Goal: Task Accomplishment & Management: Manage account settings

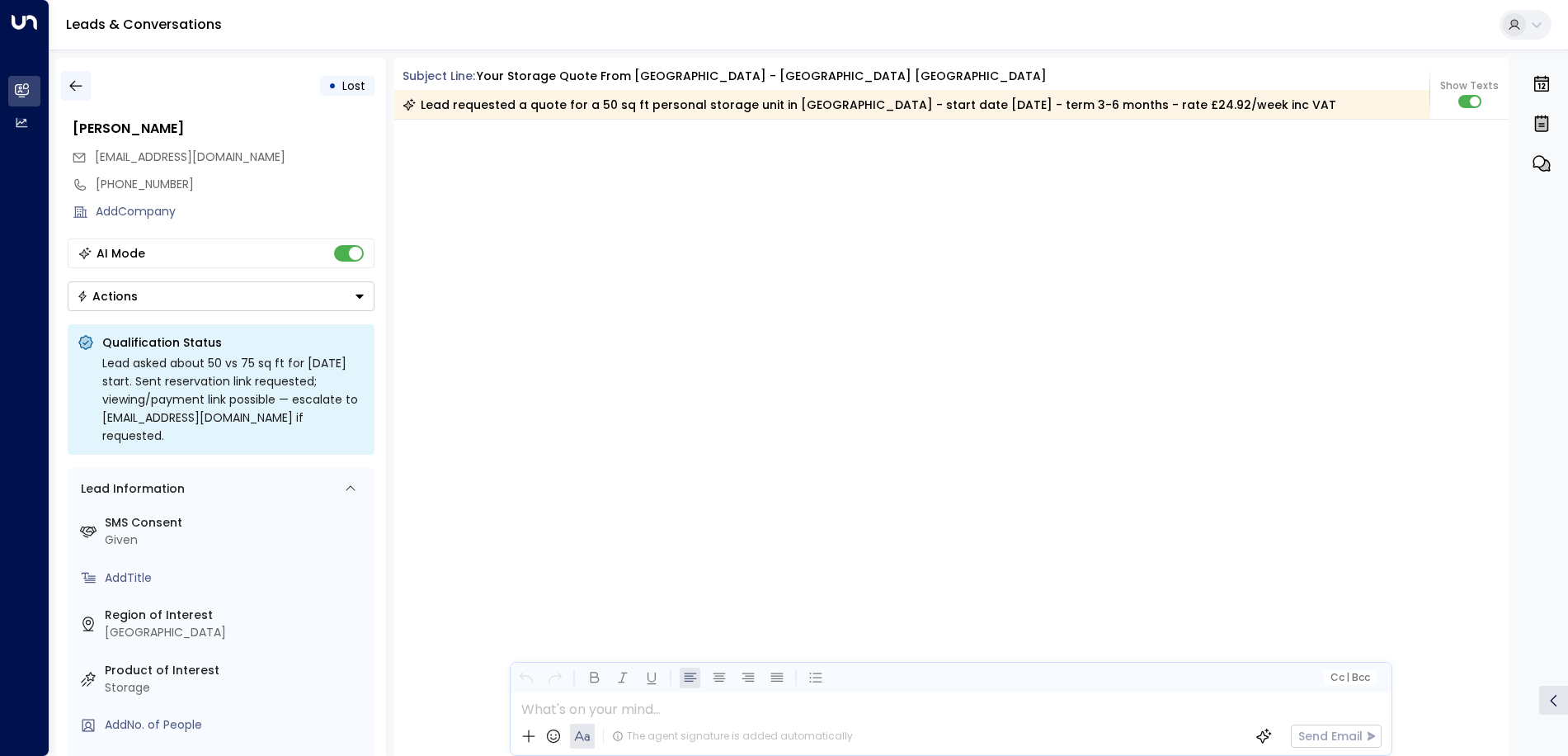
scroll to position [1267, 0]
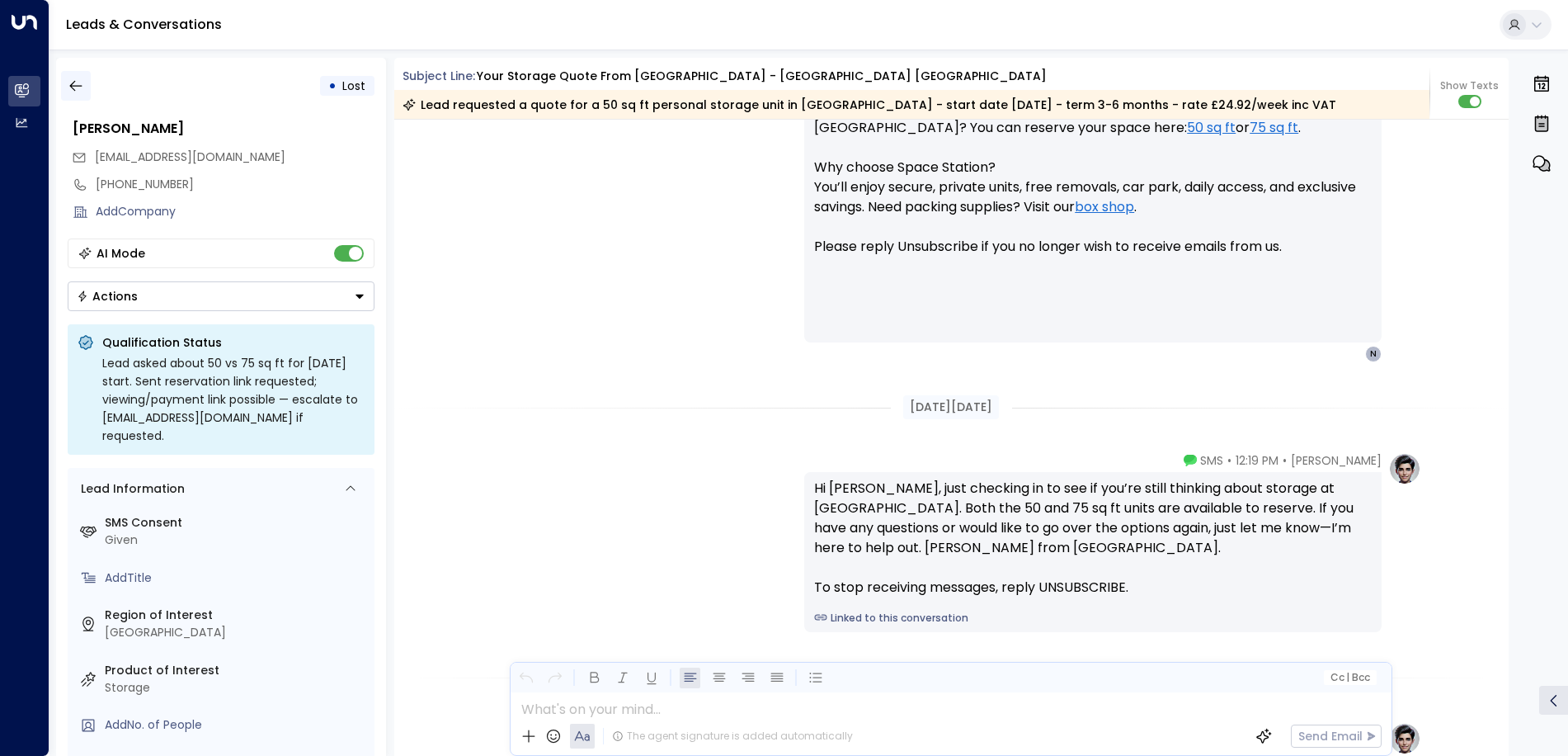
click at [75, 91] on icon "button" at bounding box center [76, 86] width 17 height 17
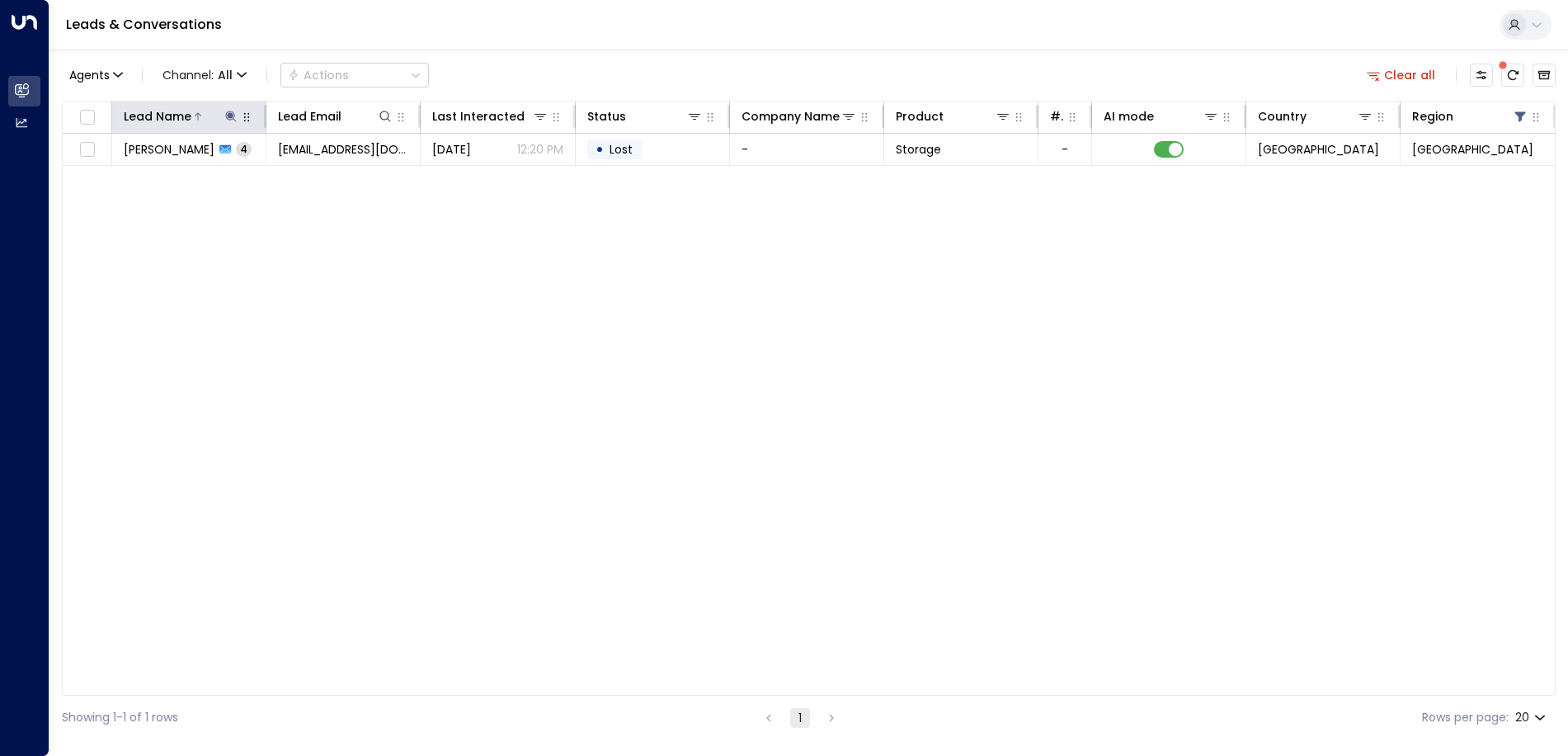
click at [225, 113] on icon at bounding box center [231, 117] width 13 height 13
drag, startPoint x: 215, startPoint y: 181, endPoint x: 126, endPoint y: 170, distance: 89.7
click at [126, 170] on input "**********" at bounding box center [220, 175] width 206 height 31
type input "**********"
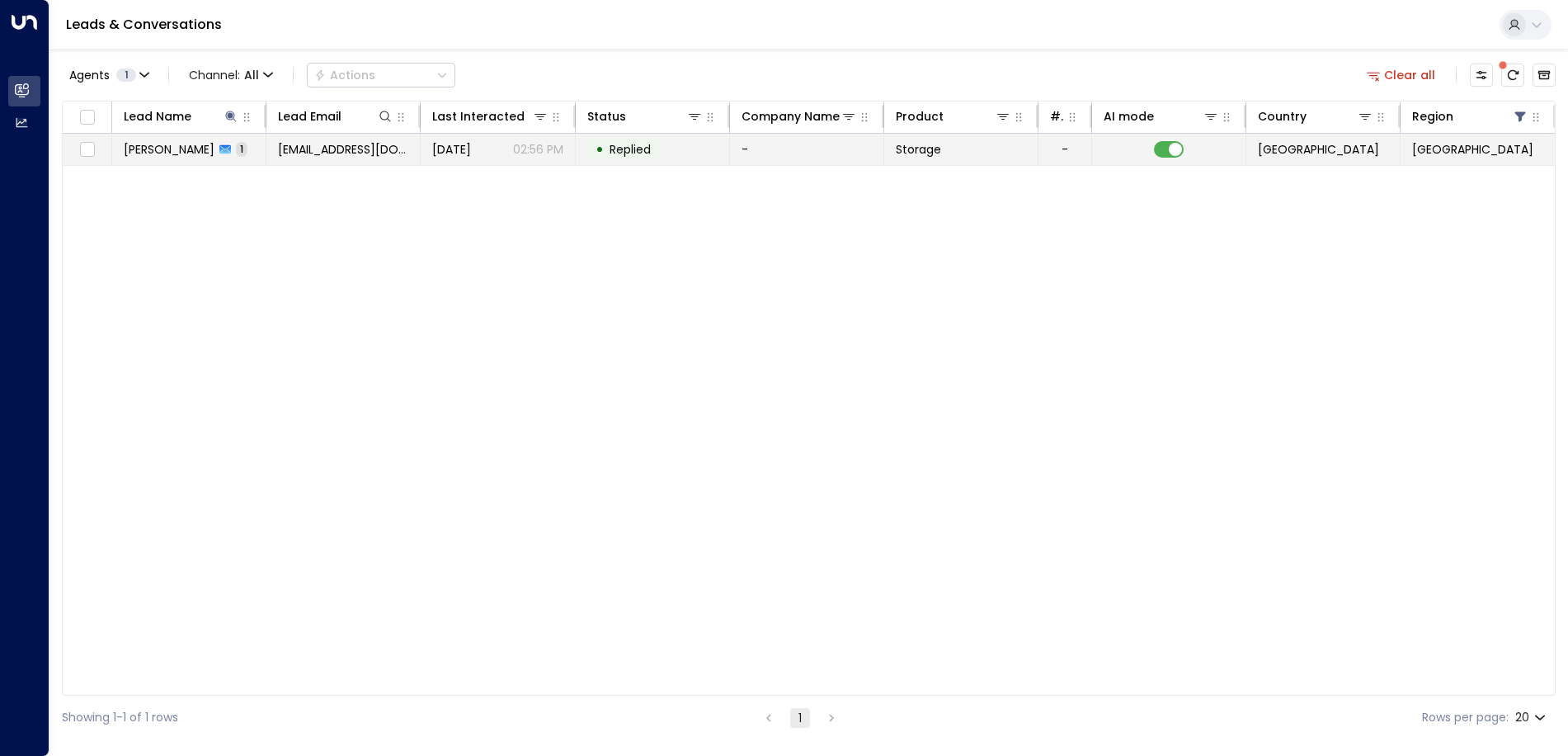
click at [656, 155] on span "Replied" at bounding box center [630, 149] width 53 height 17
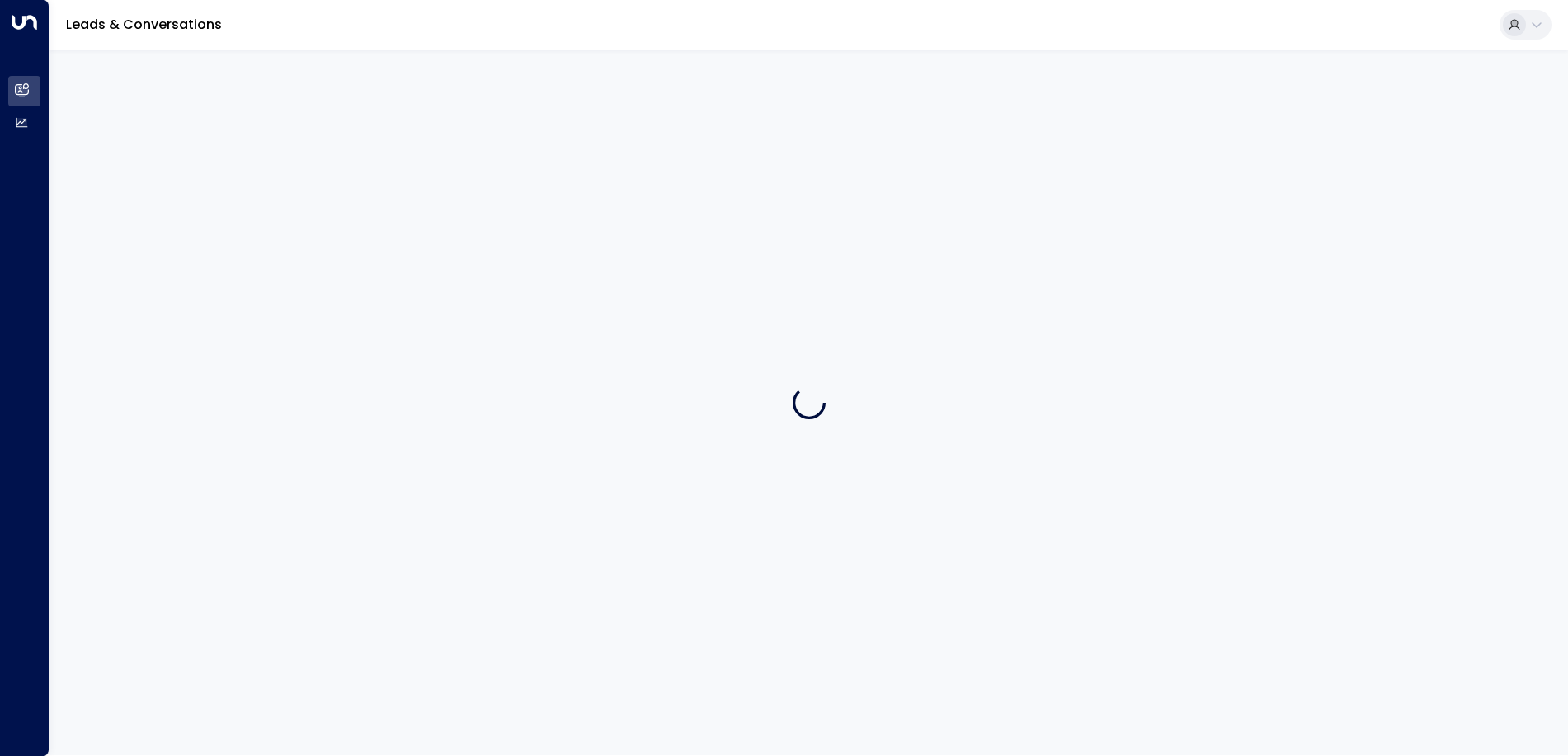
click at [656, 155] on div at bounding box center [808, 402] width 1519 height 706
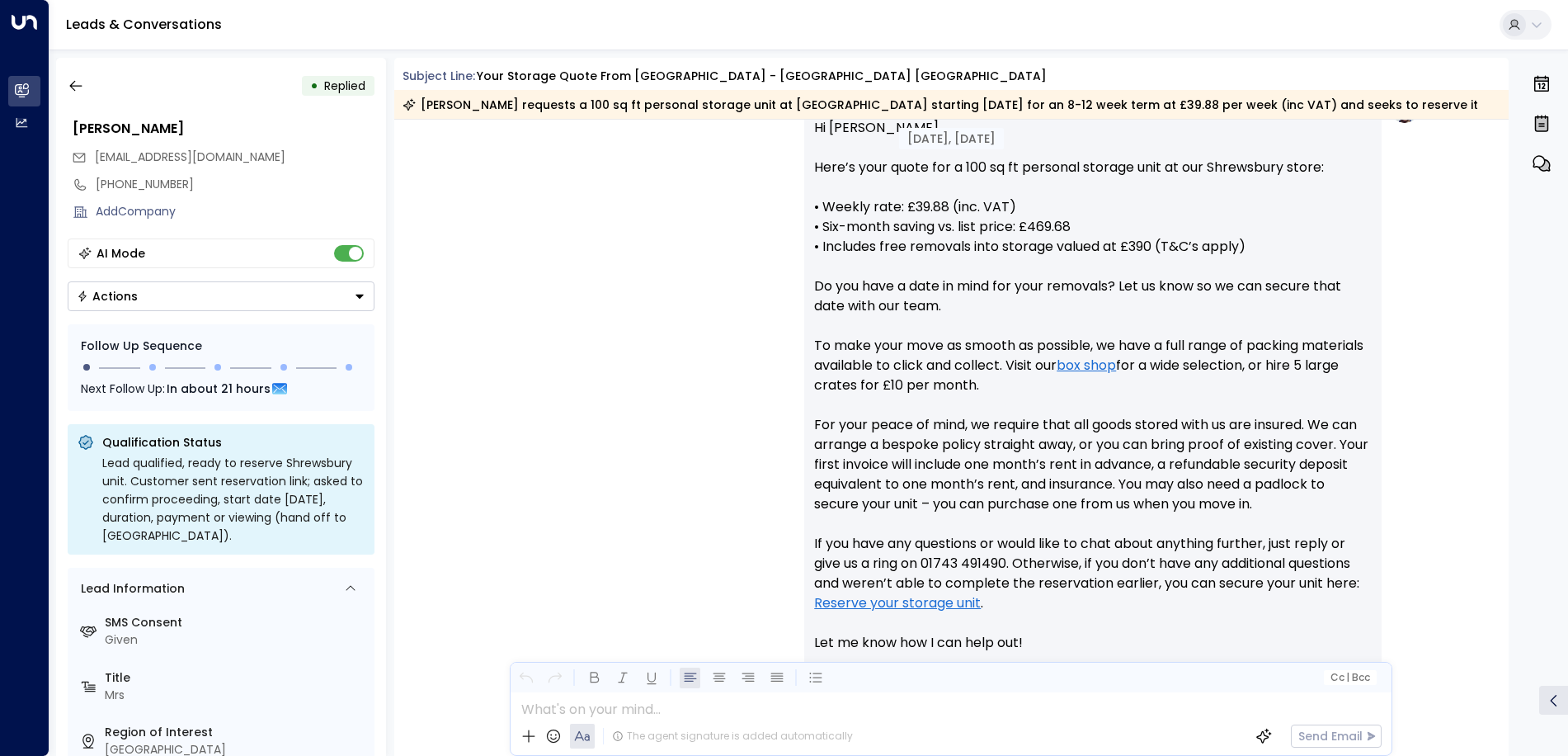
scroll to position [796, 0]
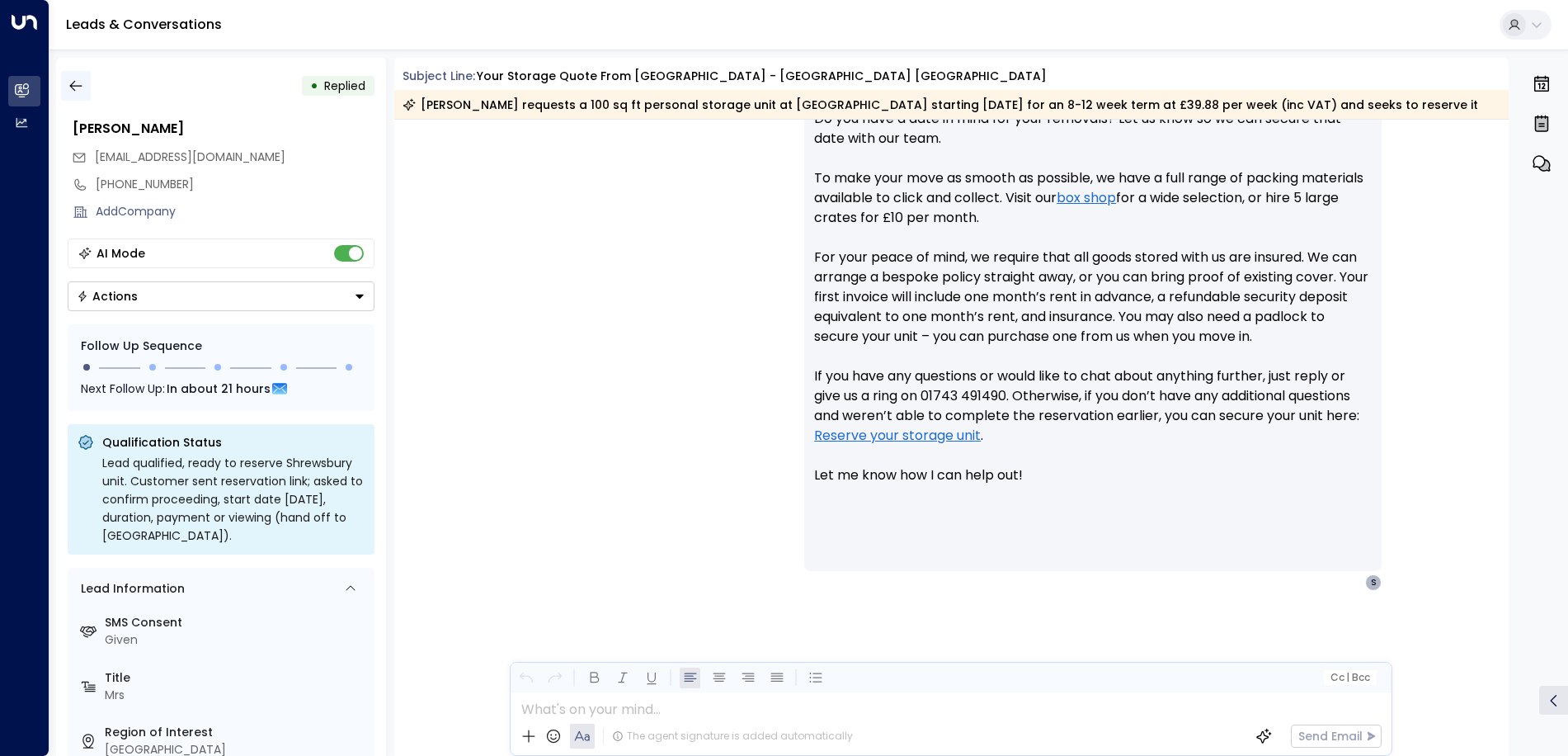
click at [72, 90] on icon "button" at bounding box center [76, 86] width 17 height 17
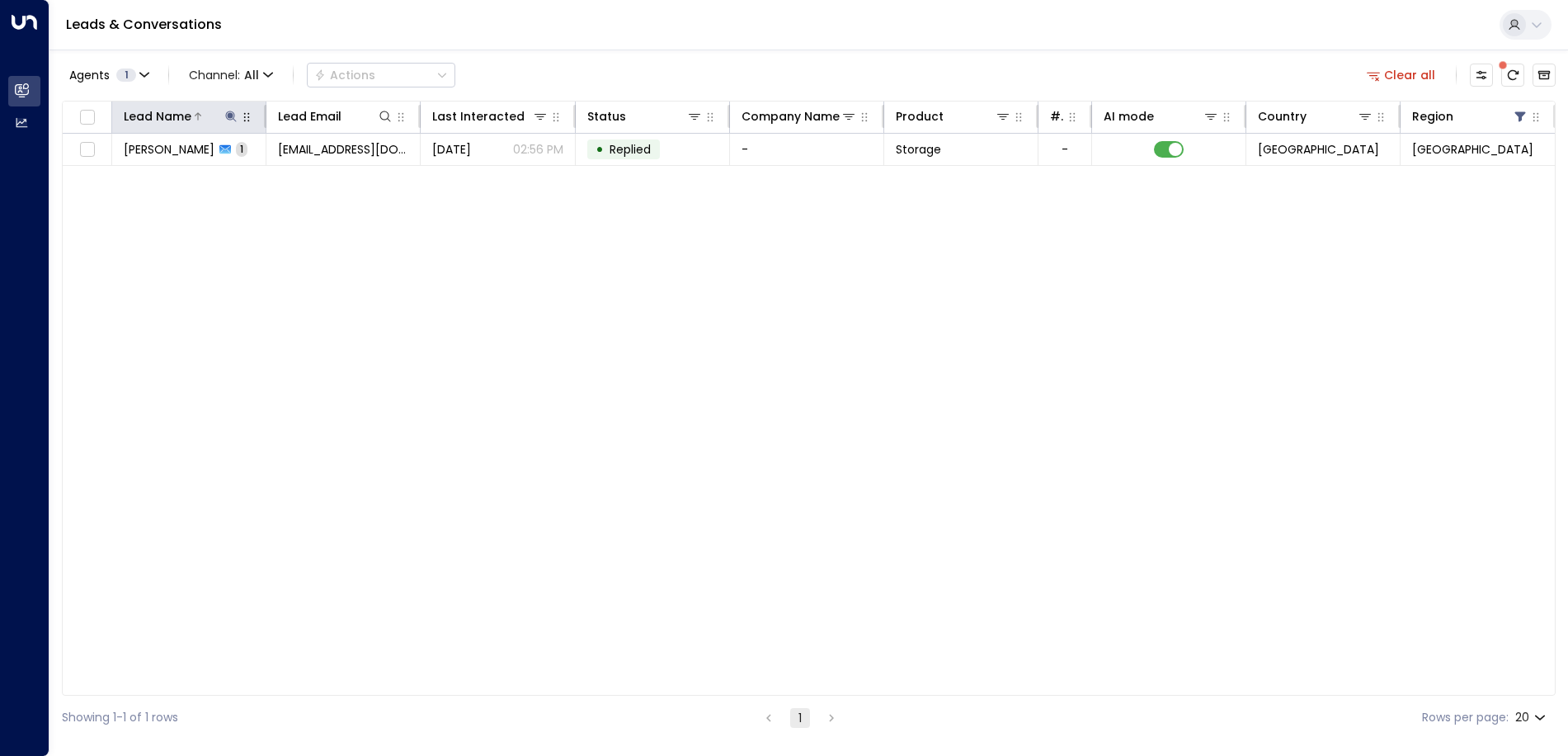
click at [232, 120] on icon at bounding box center [231, 117] width 13 height 13
drag, startPoint x: 244, startPoint y: 176, endPoint x: 127, endPoint y: 169, distance: 117.2
click at [127, 169] on input "**********" at bounding box center [220, 175] width 206 height 31
type input "**********"
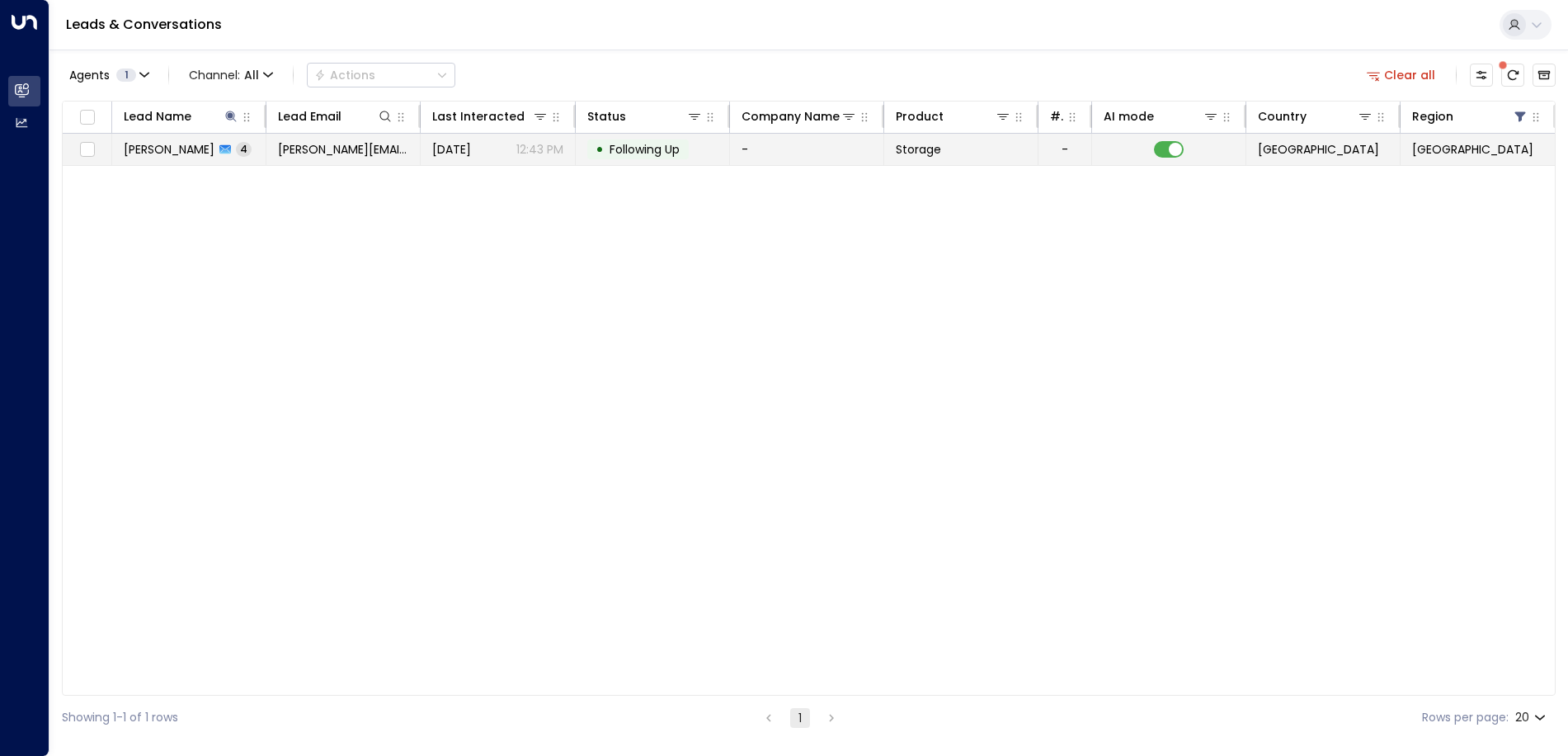
click at [505, 164] on td "[DATE] 12:43 PM" at bounding box center [497, 149] width 154 height 32
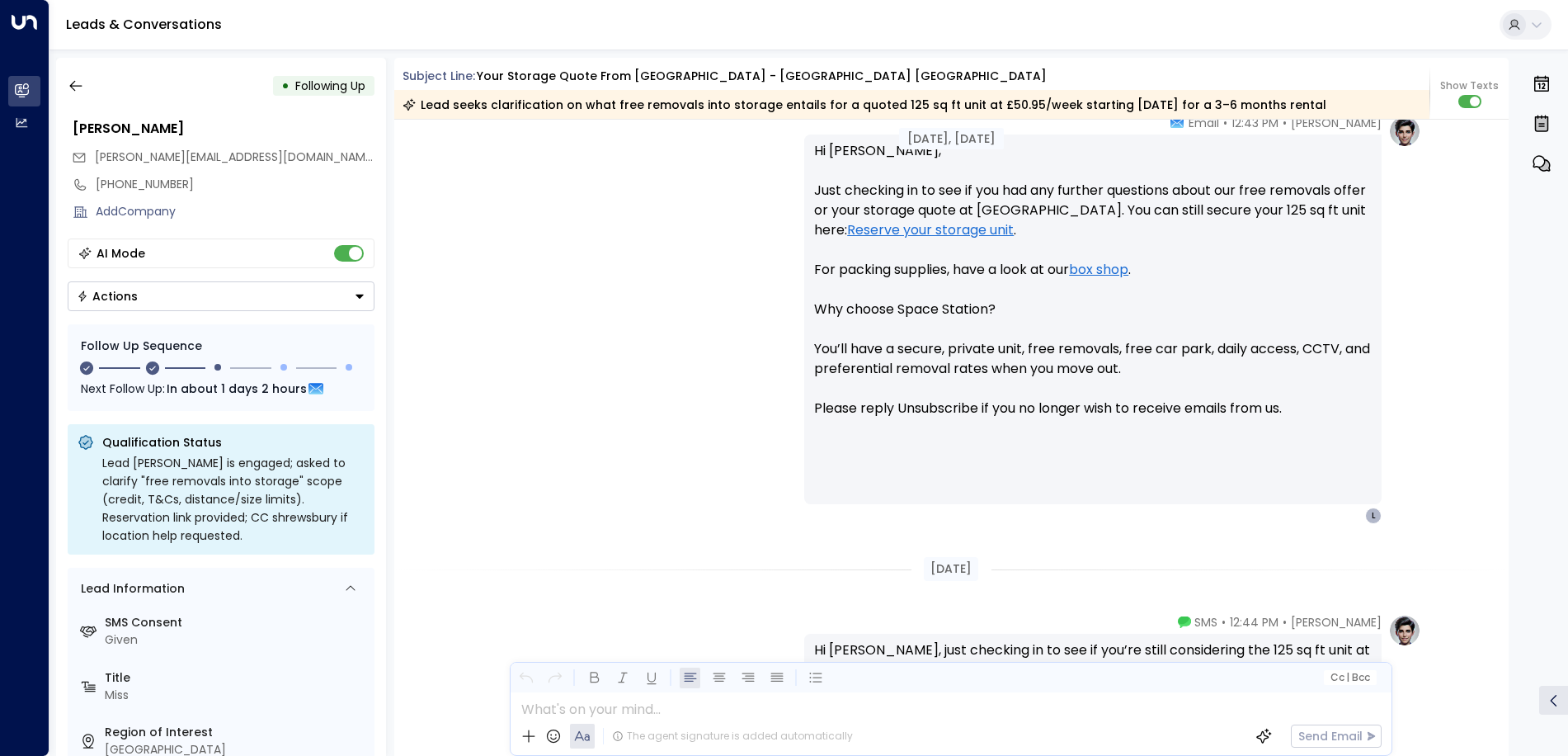
scroll to position [2319, 0]
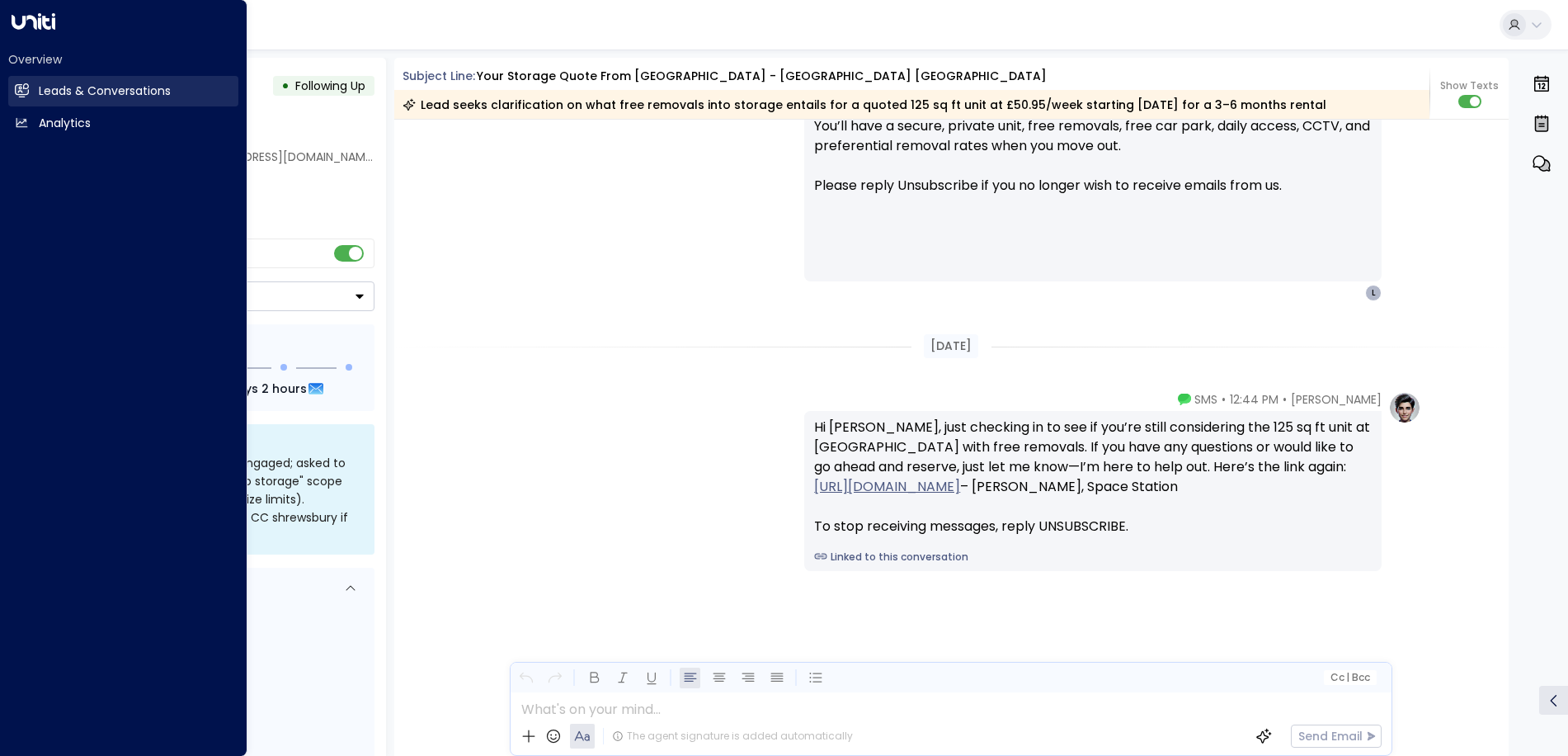
click at [17, 90] on icon at bounding box center [22, 90] width 13 height 10
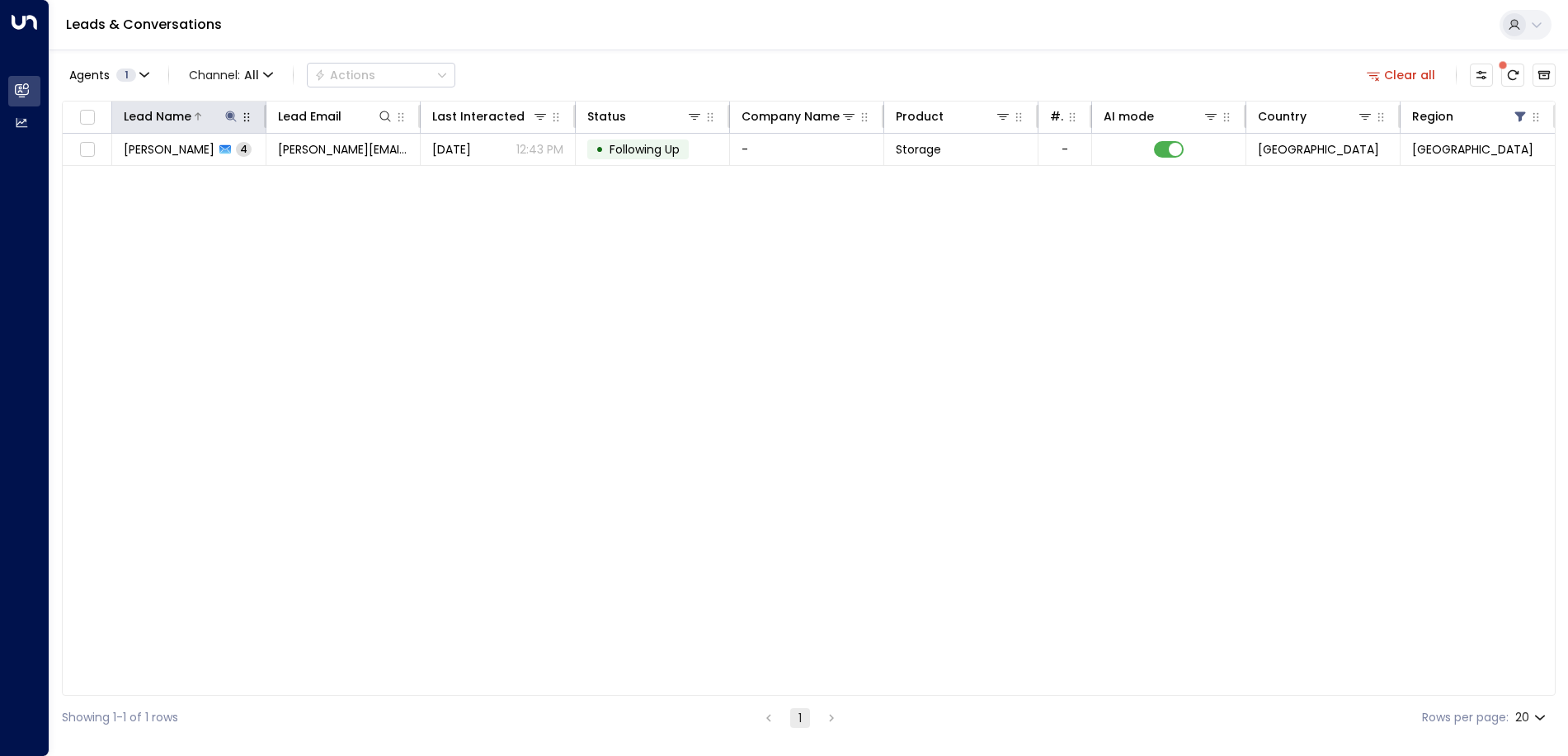
click at [230, 110] on icon at bounding box center [231, 117] width 13 height 13
click at [340, 177] on button "button" at bounding box center [333, 176] width 21 height 21
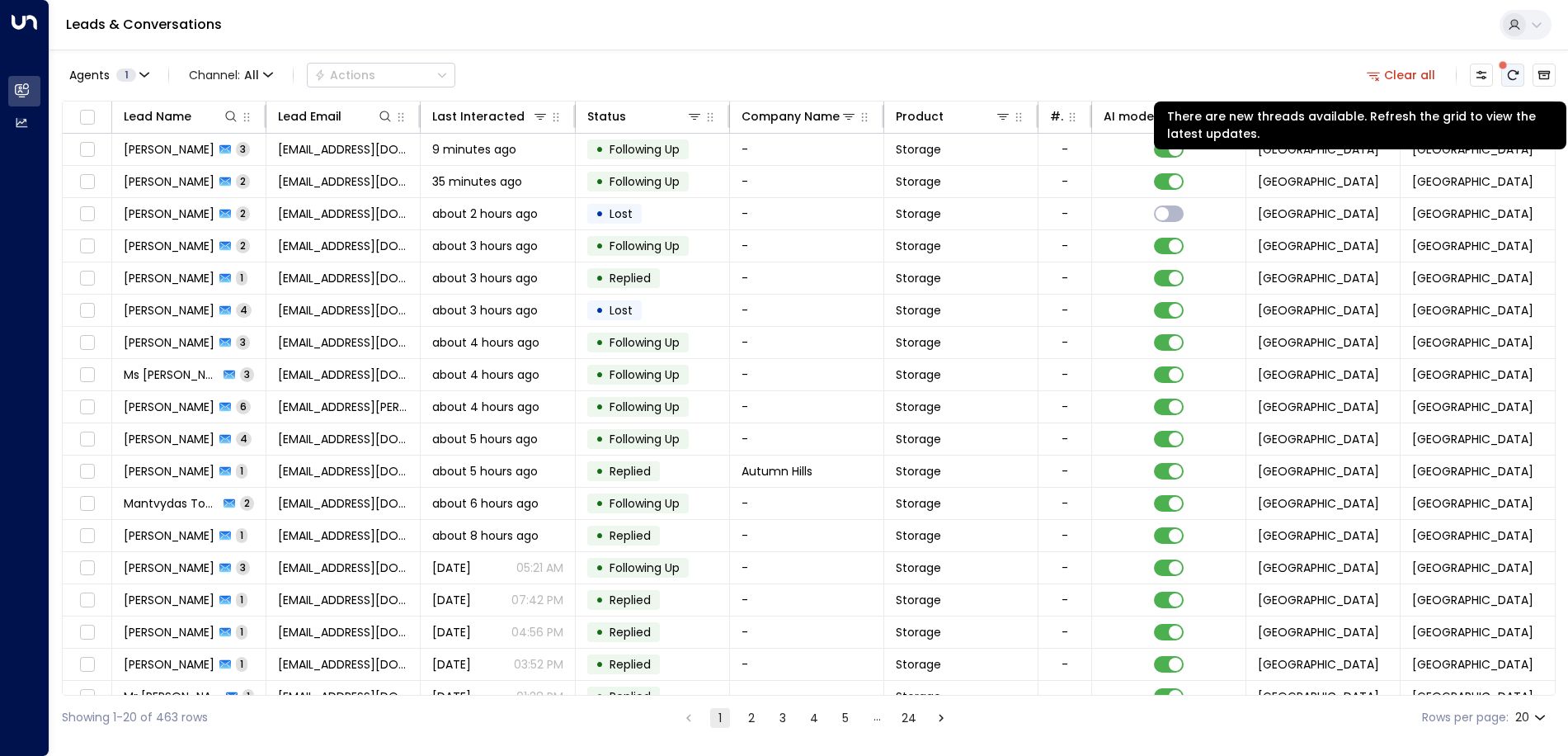
click at [1514, 78] on icon "There are new threads available. Refresh the grid to view the latest updates." at bounding box center [1513, 75] width 13 height 13
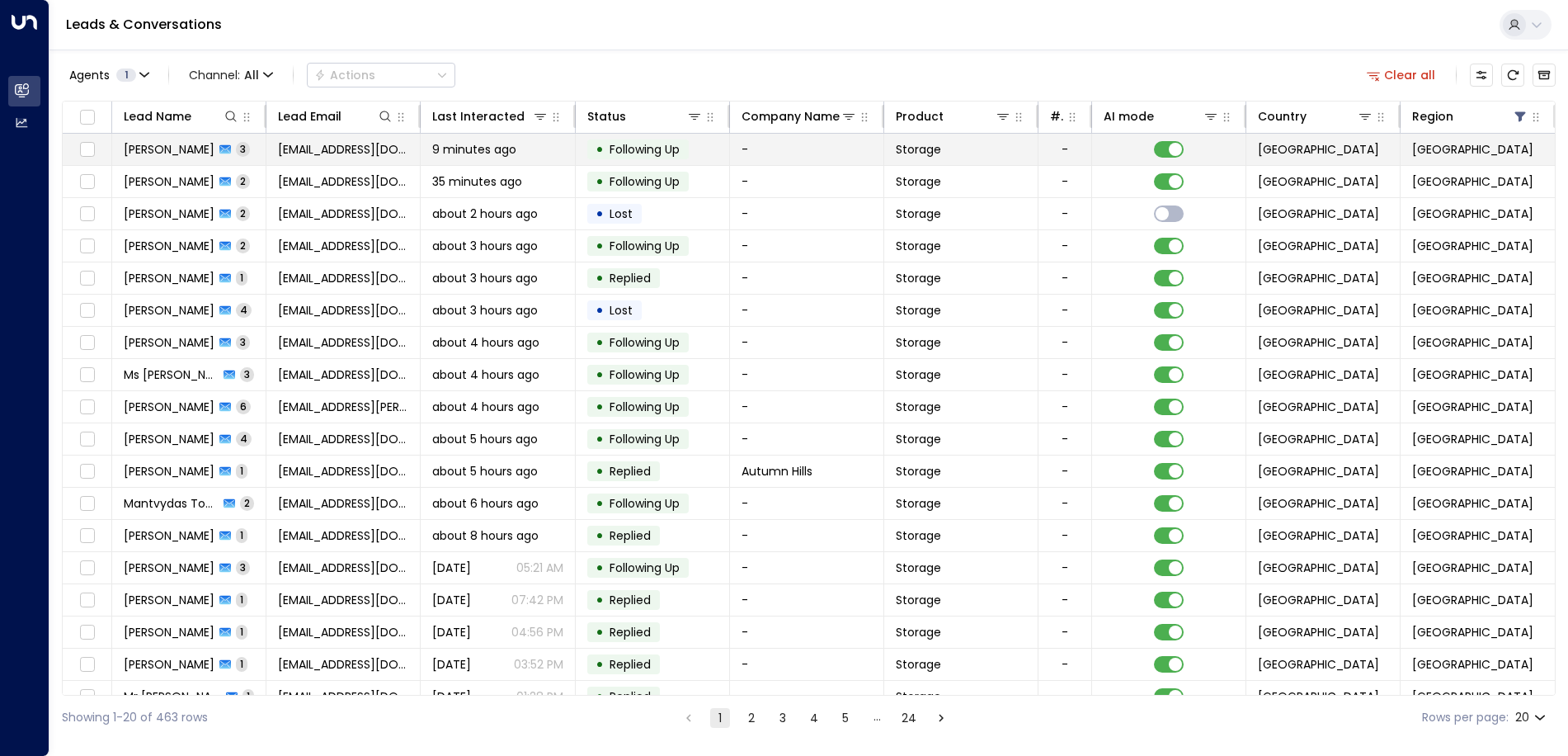
click at [359, 153] on span "[EMAIL_ADDRESS][DOMAIN_NAME]" at bounding box center [343, 149] width 131 height 17
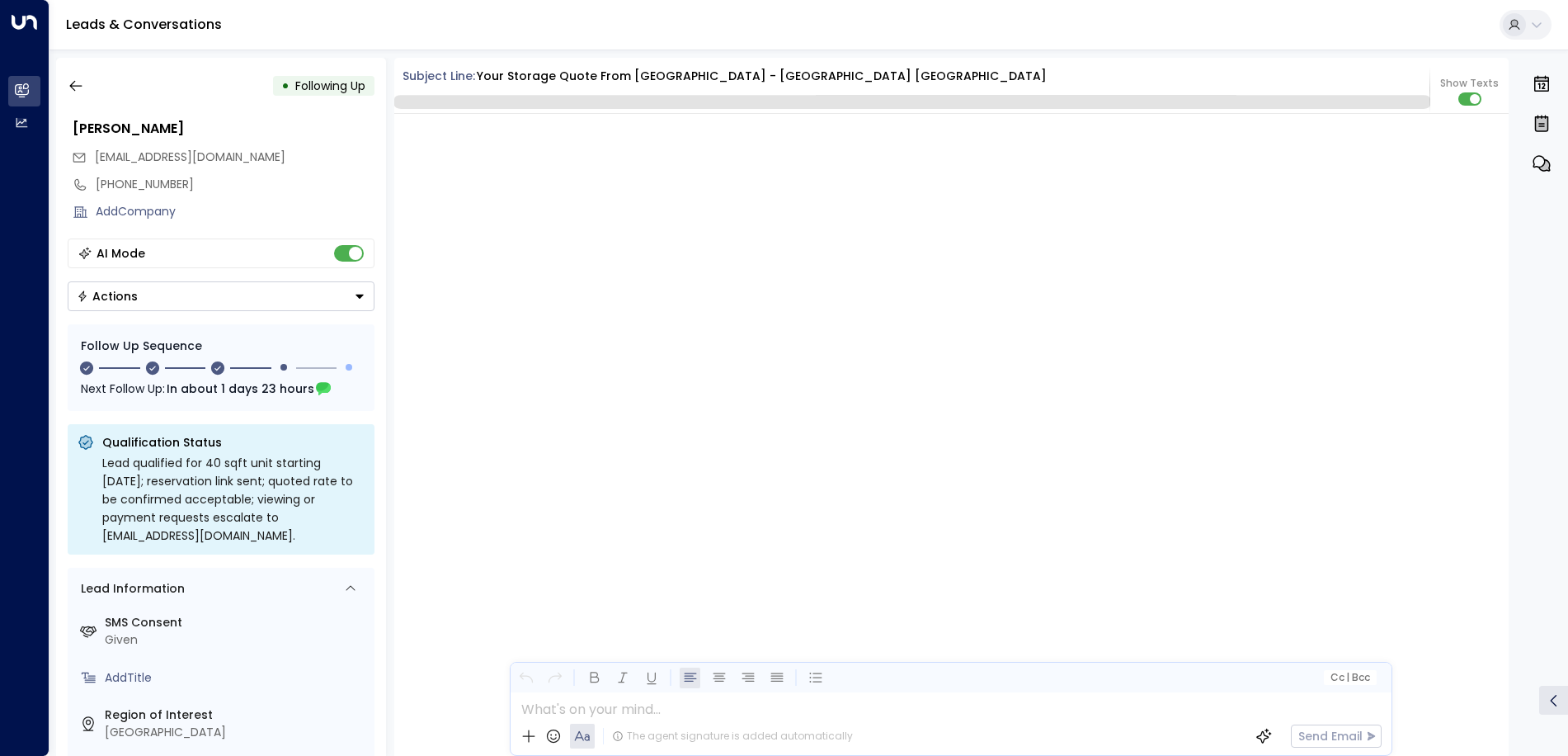
scroll to position [1943, 0]
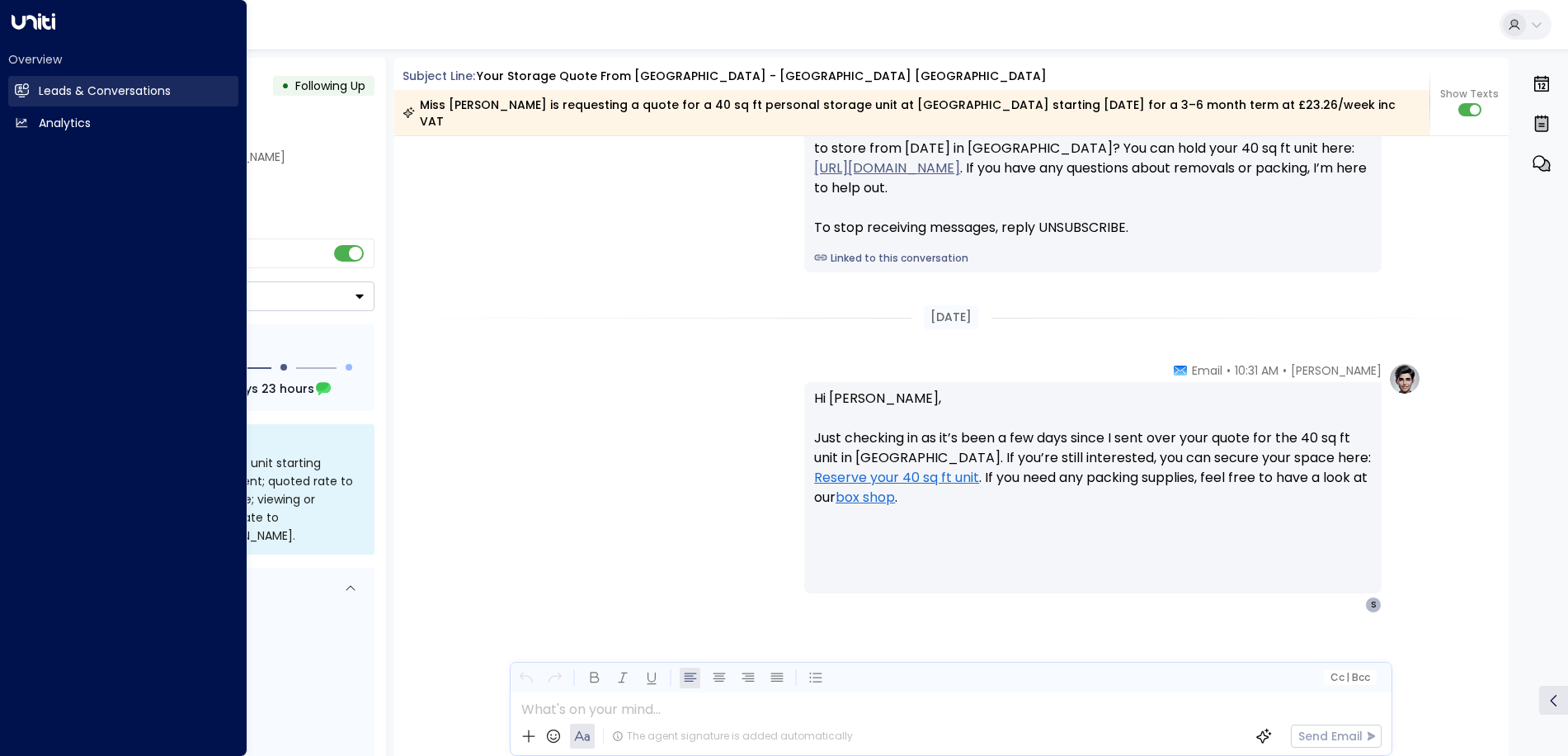
click at [41, 89] on h2 "Leads & Conversations" at bounding box center [105, 91] width 132 height 18
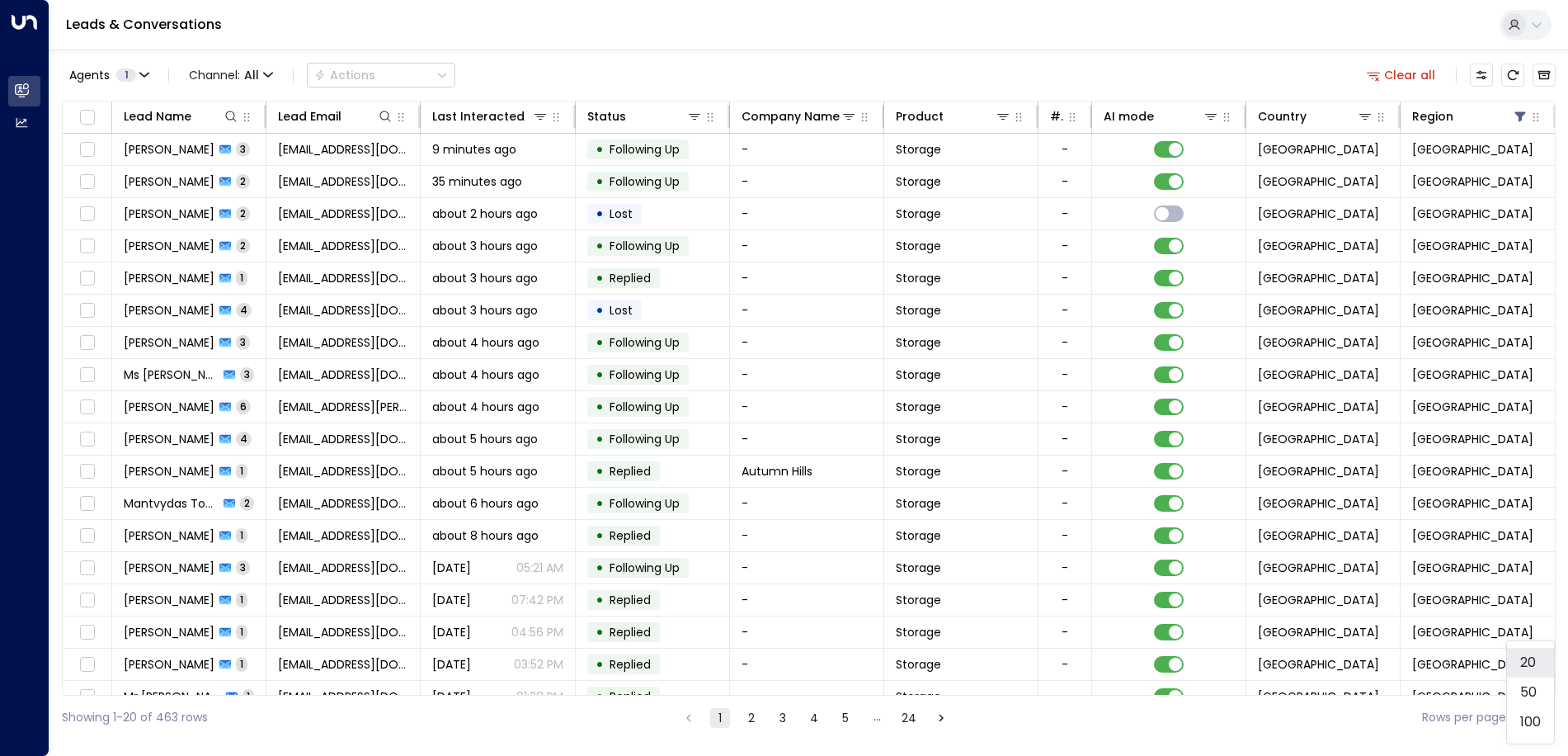
click at [1527, 724] on body "Overview Leads & Conversations Leads & Conversations Analytics Analytics Leads …" at bounding box center [784, 370] width 1568 height 739
click at [1526, 729] on li "100" at bounding box center [1531, 722] width 47 height 30
type input "***"
